Goal: Find contact information: Find contact information

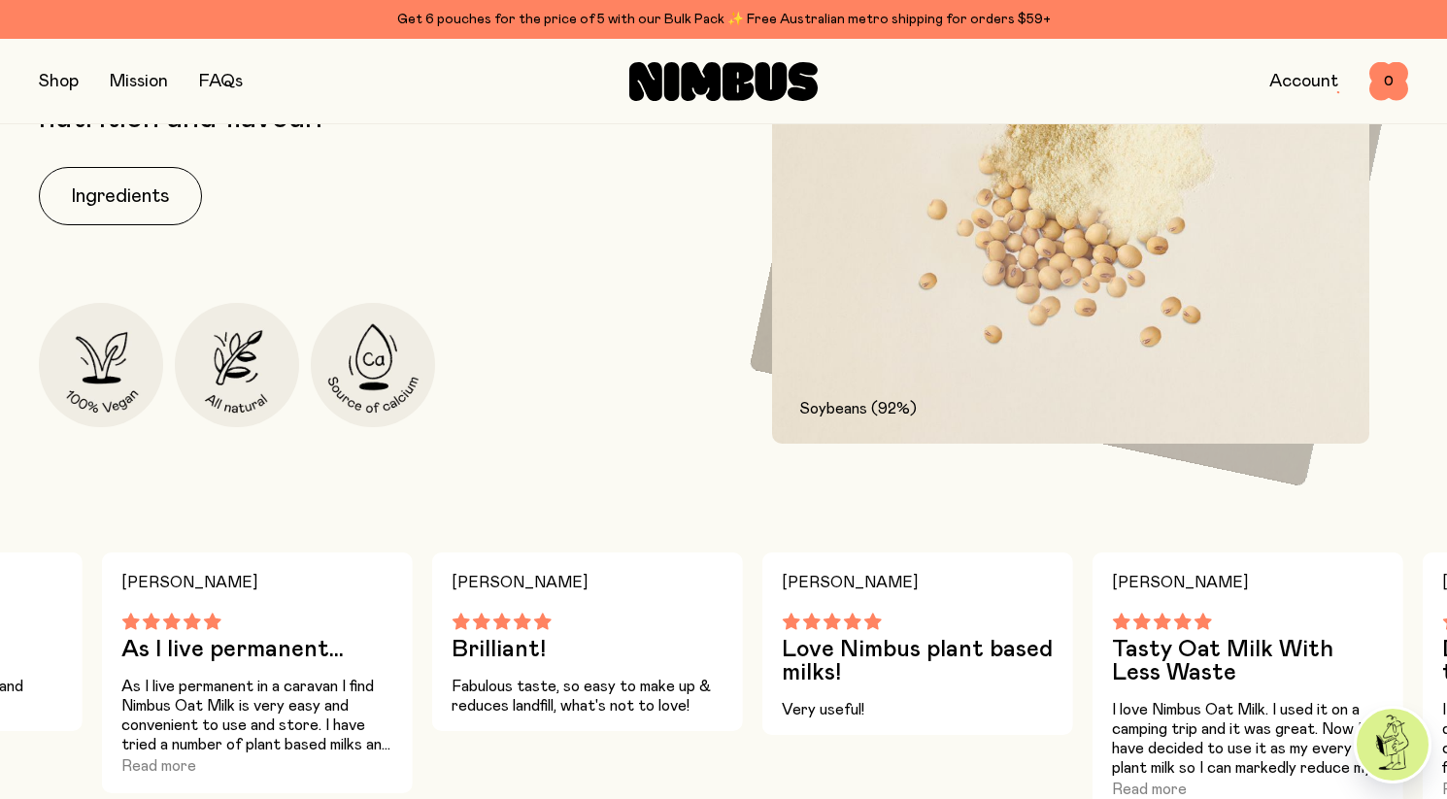
scroll to position [953, 0]
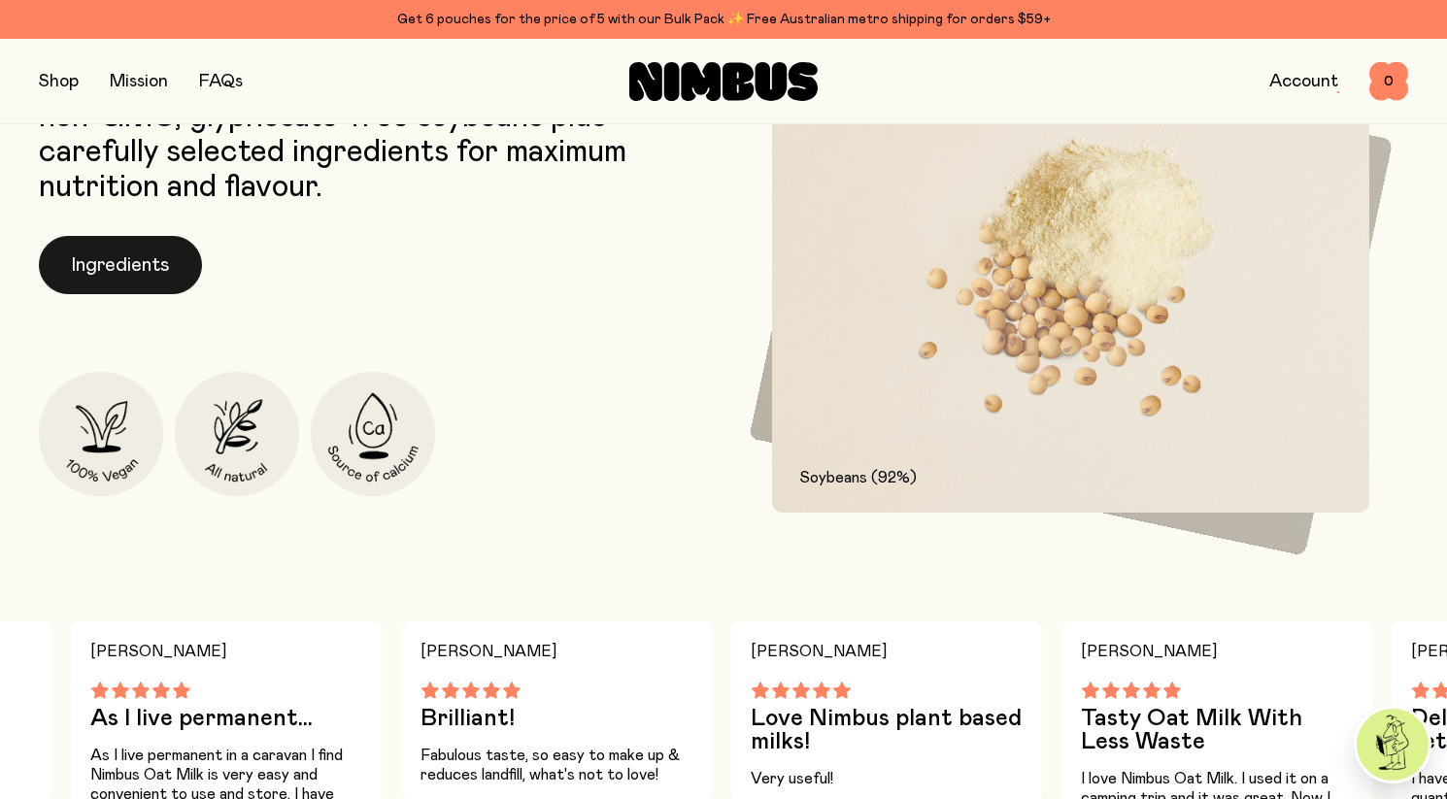
click at [165, 273] on button "Ingredients" at bounding box center [120, 265] width 163 height 58
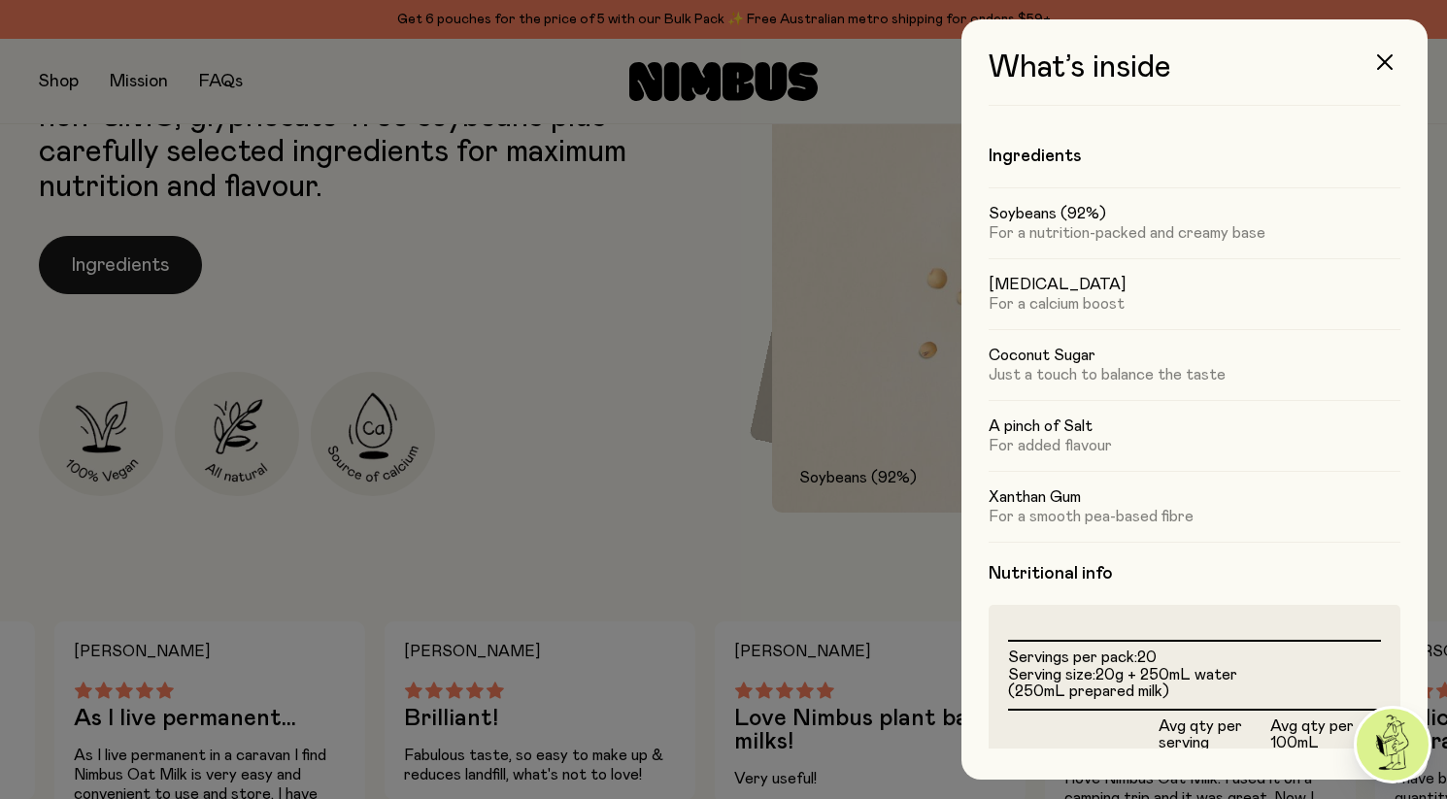
scroll to position [0, 0]
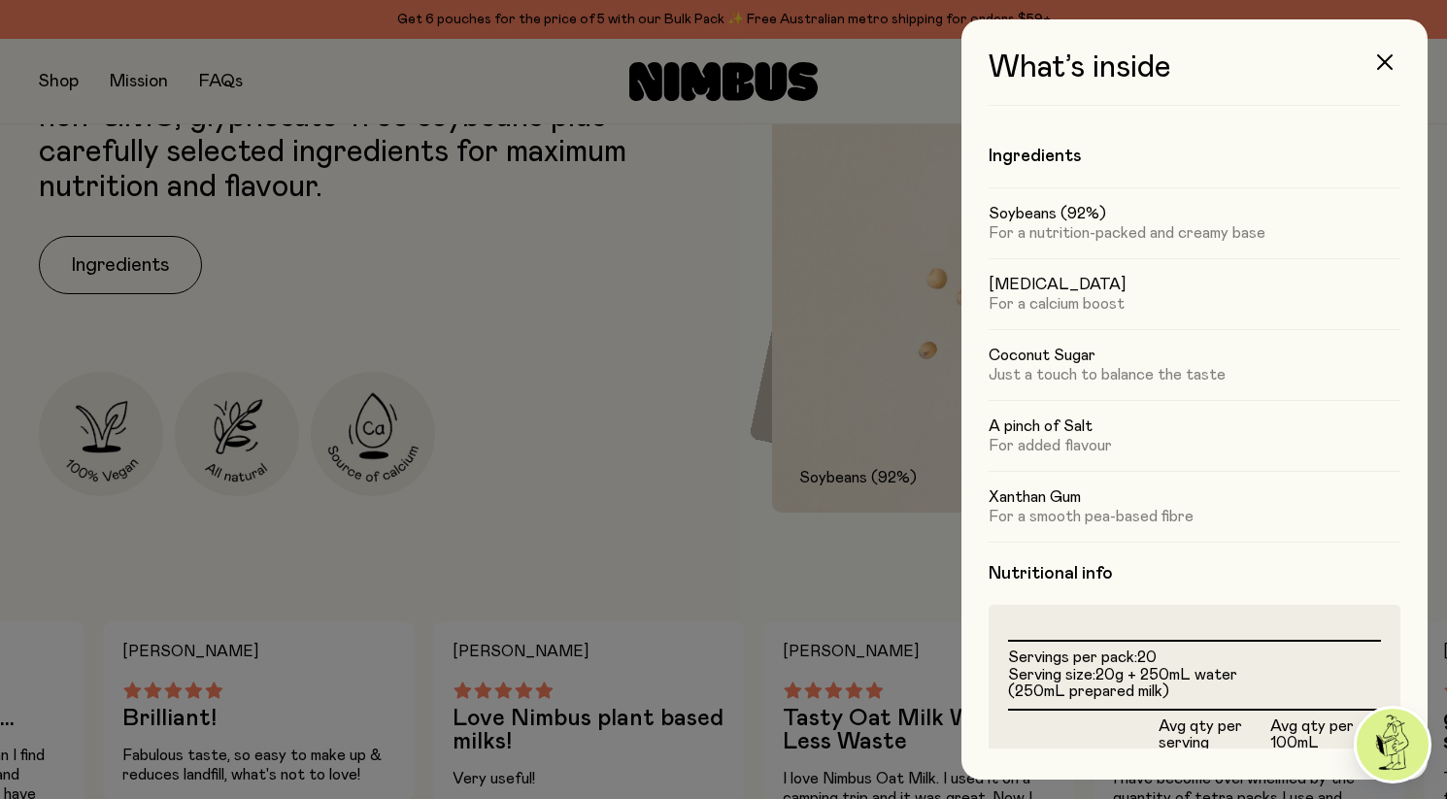
click at [1072, 375] on p "Just a touch to balance the taste" at bounding box center [1195, 374] width 412 height 19
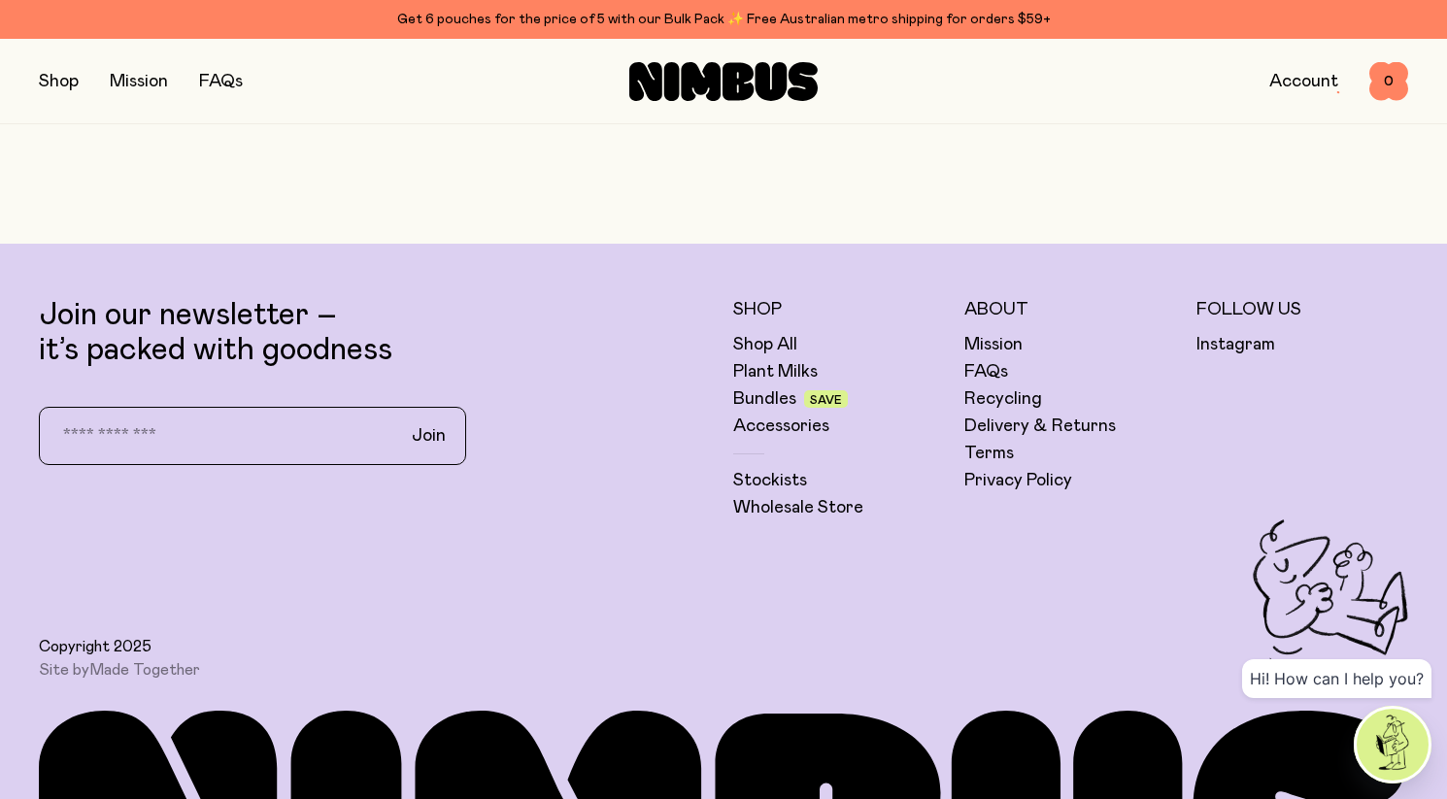
scroll to position [5392, 0]
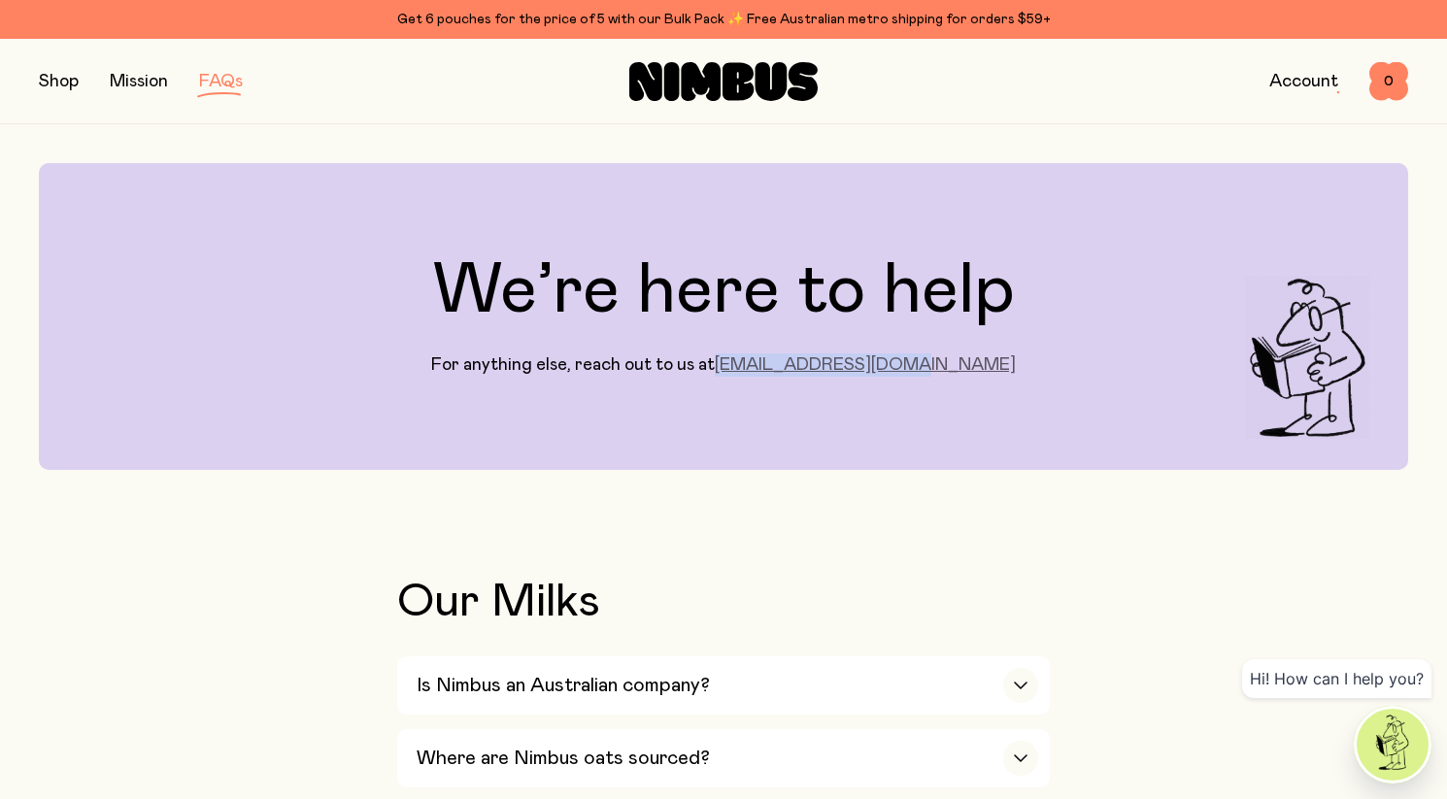
drag, startPoint x: 962, startPoint y: 361, endPoint x: 784, endPoint y: 362, distance: 177.8
click at [784, 362] on div "We’re here to help For anything else, reach out to us at hello@drinknimbus.co" at bounding box center [724, 316] width 1370 height 307
copy link "hello@drinknimbus.co"
